Goal: Transaction & Acquisition: Purchase product/service

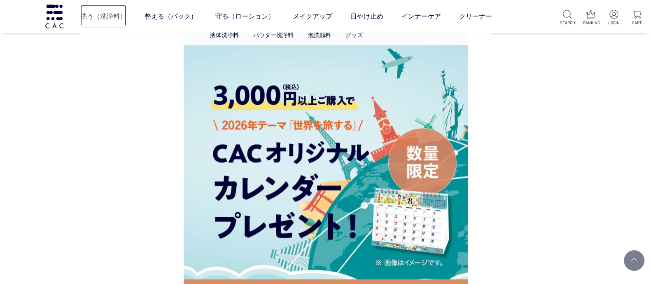
click at [98, 14] on link "洗う（洗浄料）" at bounding box center [103, 16] width 46 height 23
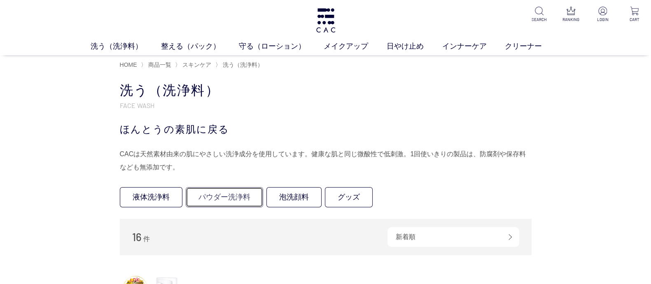
click at [235, 192] on link "パウダー洗浄料" at bounding box center [224, 197] width 77 height 20
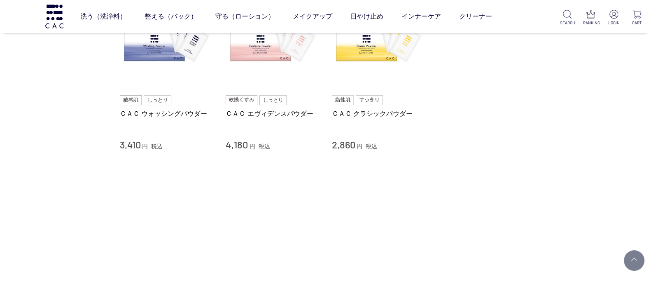
scroll to position [51, 0]
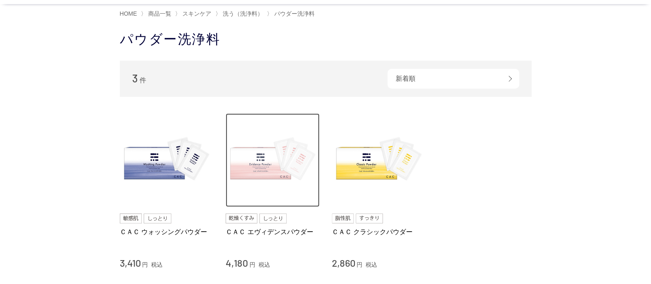
click at [259, 154] on img at bounding box center [273, 160] width 94 height 94
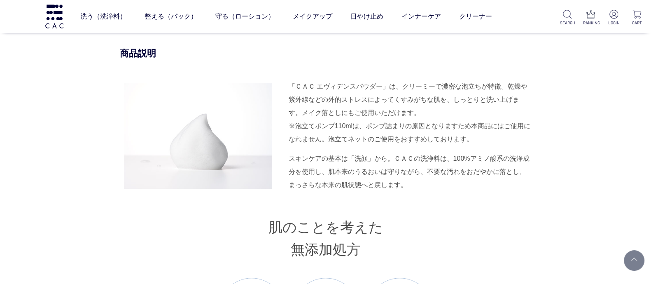
scroll to position [720, 0]
